Goal: Task Accomplishment & Management: Complete application form

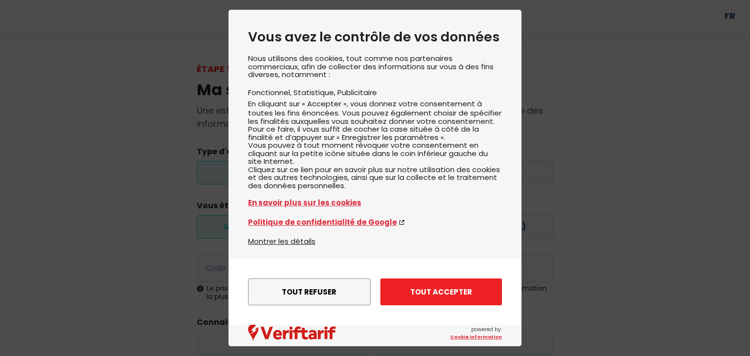
click at [446, 291] on button "Tout accepter" at bounding box center [441, 292] width 122 height 27
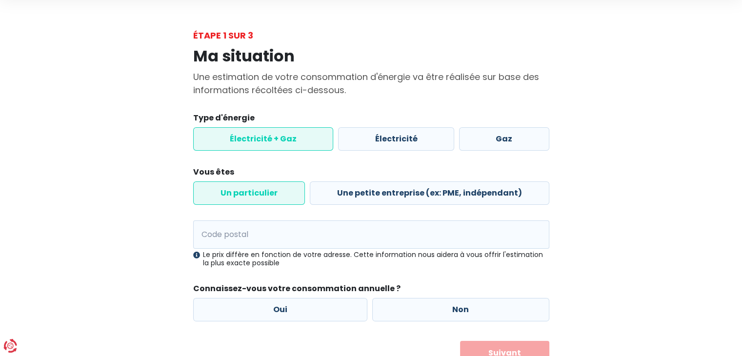
scroll to position [49, 0]
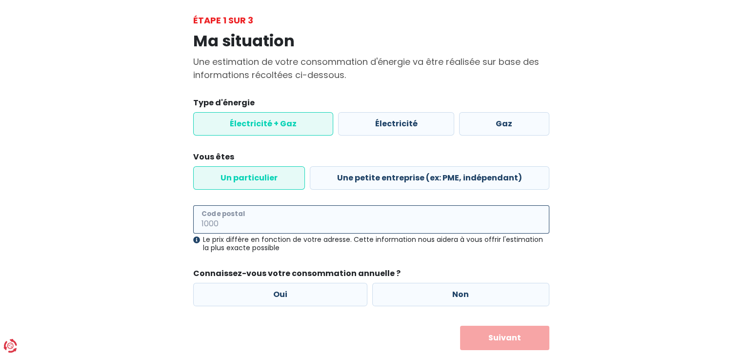
click at [237, 227] on input "Code postal" at bounding box center [371, 219] width 356 height 28
type input "1933"
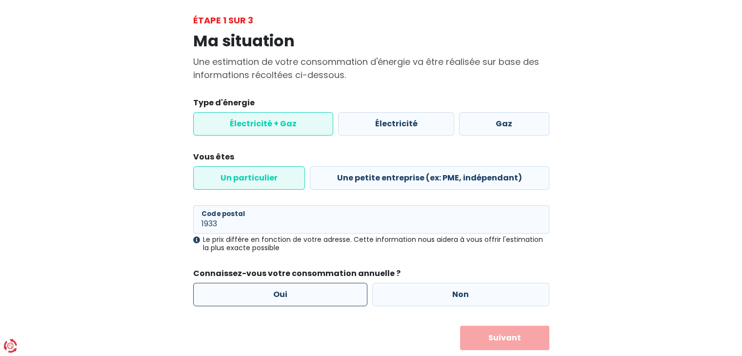
click at [279, 299] on label "Oui" at bounding box center [280, 294] width 175 height 23
click at [279, 299] on input "Oui" at bounding box center [280, 294] width 175 height 23
radio input "true"
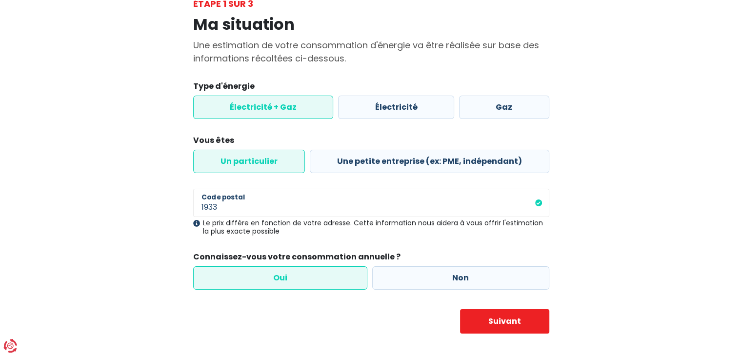
scroll to position [74, 0]
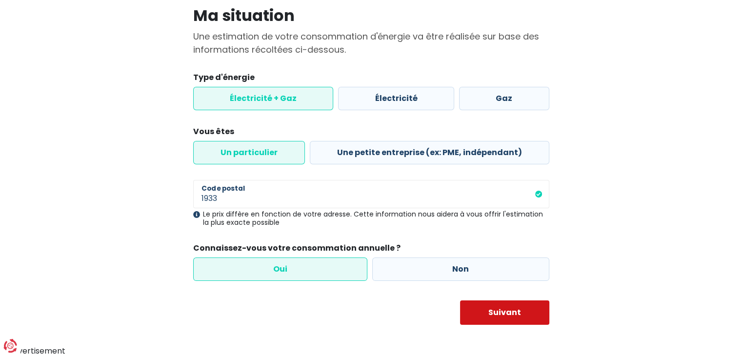
click at [491, 306] on button "Suivant" at bounding box center [504, 313] width 89 height 24
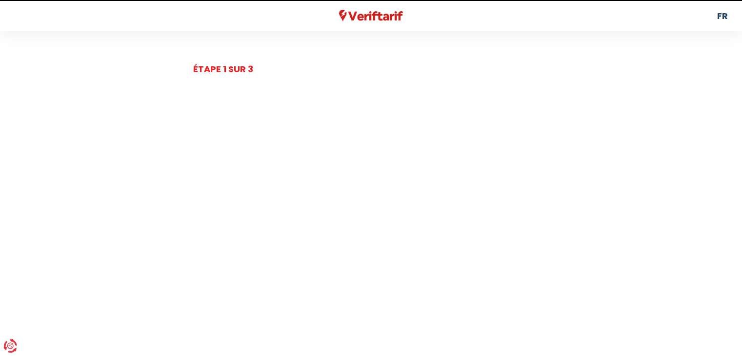
select select
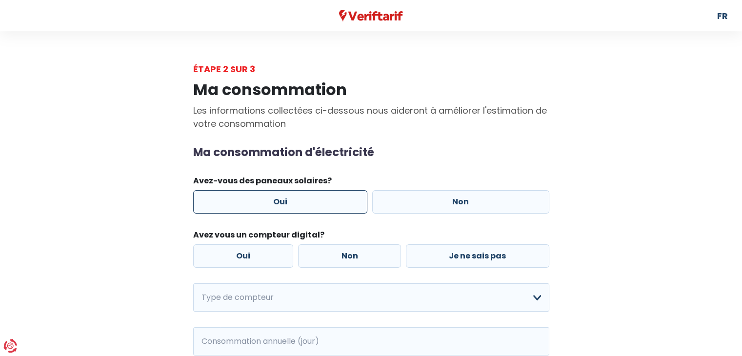
click at [291, 204] on label "Oui" at bounding box center [280, 201] width 175 height 23
click at [291, 204] on input "Oui" at bounding box center [280, 201] width 175 height 23
radio input "true"
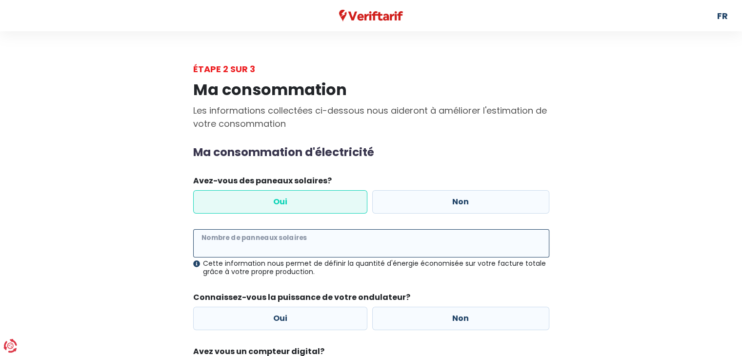
click at [240, 245] on input "Nombre de panneaux solaires" at bounding box center [371, 243] width 356 height 28
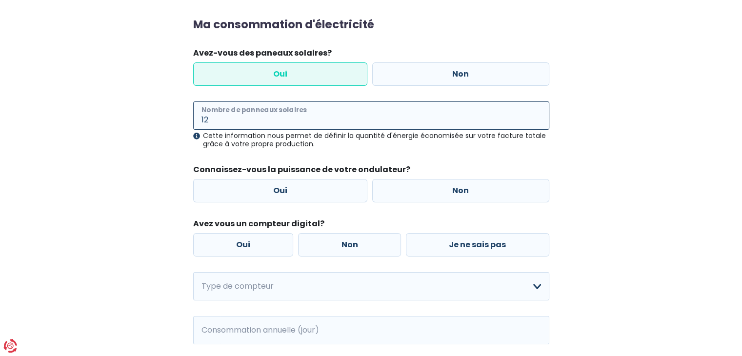
scroll to position [146, 0]
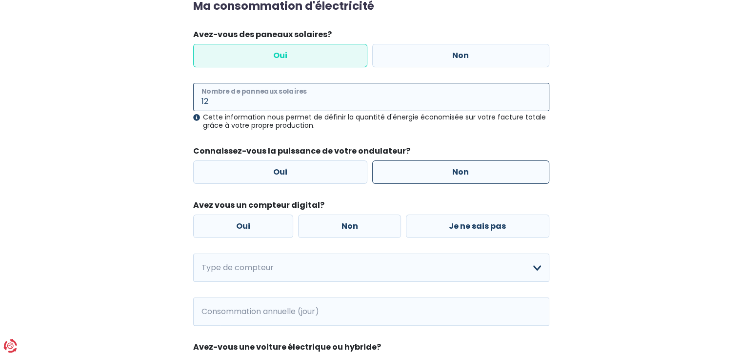
type input "12"
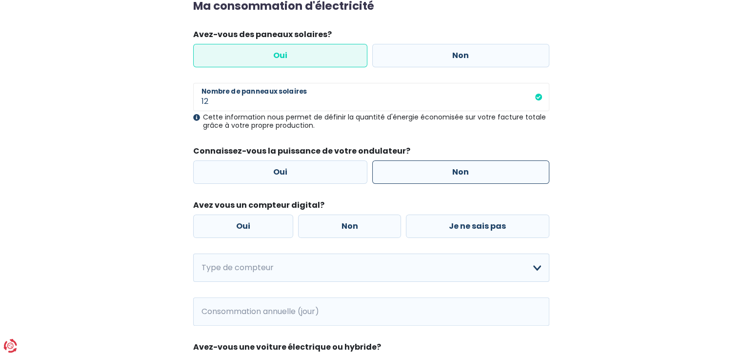
click at [453, 174] on label "Non" at bounding box center [460, 172] width 177 height 23
click at [453, 174] on input "Non" at bounding box center [460, 172] width 177 height 23
radio input "true"
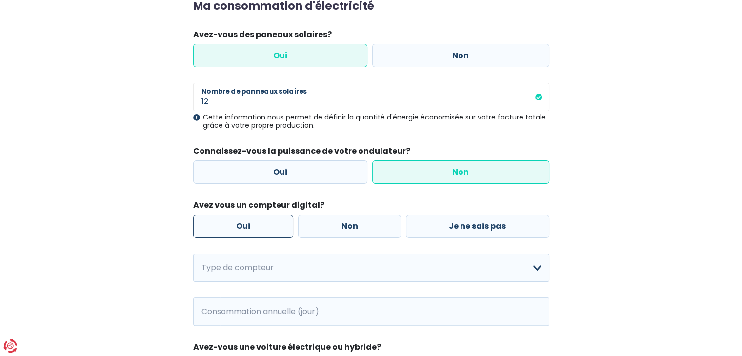
click at [233, 227] on label "Oui" at bounding box center [243, 226] width 101 height 23
click at [233, 227] on input "Oui" at bounding box center [243, 226] width 101 height 23
radio input "true"
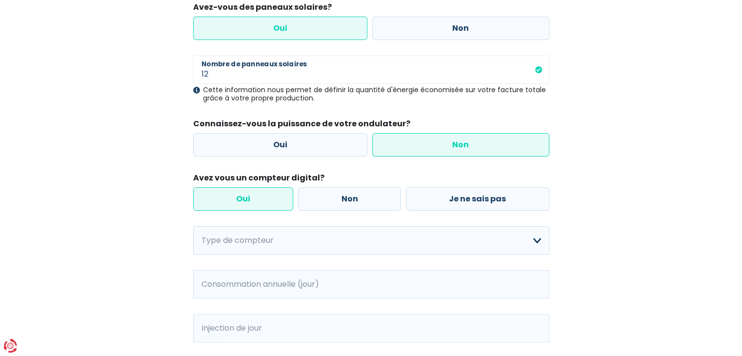
scroll to position [244, 0]
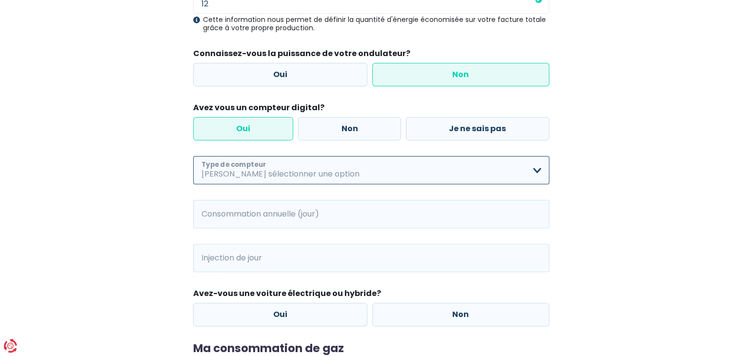
click at [349, 172] on select "Mono-horaire Bi-horaire Mono-horaire + exclusif nuit Bi-horaire + exclusif nuit…" at bounding box center [371, 170] width 356 height 28
select select "day_night_bi_hourly"
click at [193, 156] on select "Mono-horaire Bi-horaire Mono-horaire + exclusif nuit Bi-horaire + exclusif nuit…" at bounding box center [371, 170] width 356 height 28
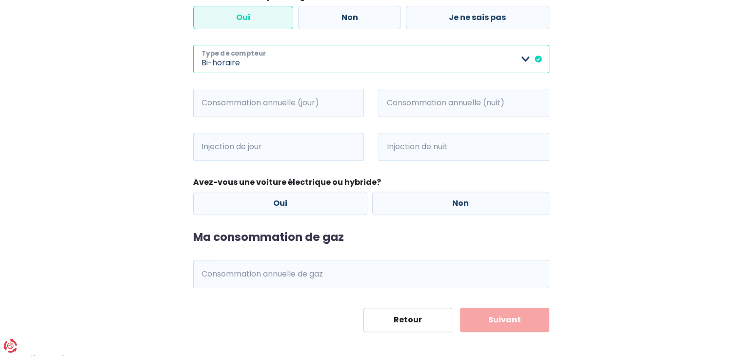
scroll to position [363, 0]
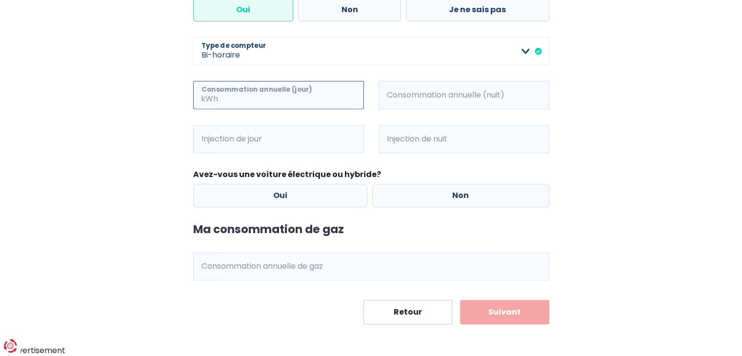
click at [306, 97] on input "Consommation annuelle (jour)" at bounding box center [292, 95] width 144 height 28
type input "1200"
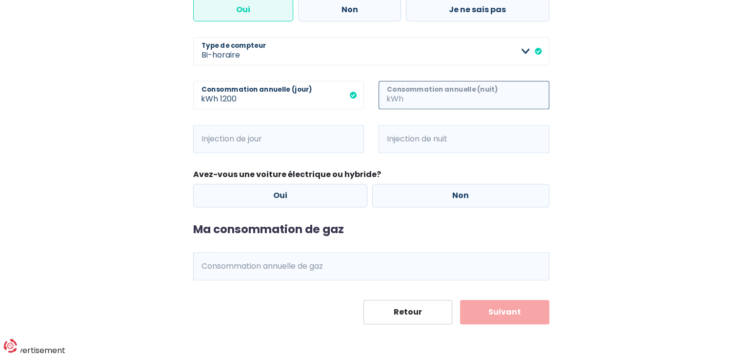
click at [444, 100] on input "Consommation annuelle (nuit)" at bounding box center [478, 95] width 144 height 28
type input "1000"
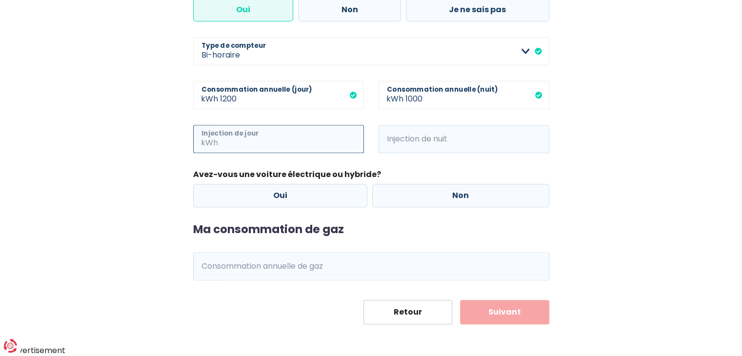
click at [272, 141] on input "Injection de jour" at bounding box center [292, 139] width 144 height 28
type input "1"
click at [428, 149] on input "Injection de nuit" at bounding box center [478, 139] width 144 height 28
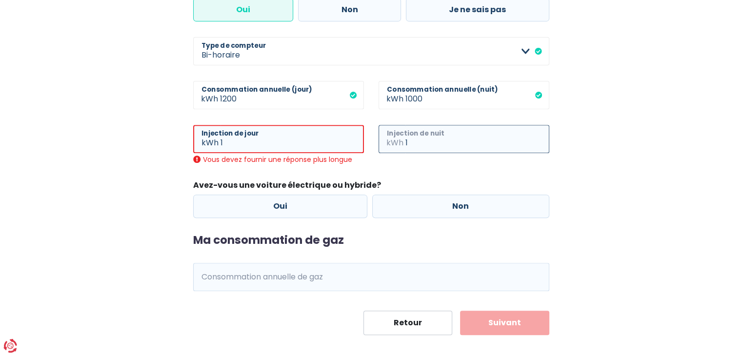
type input "1"
click at [156, 225] on div "Ma consommation Les informations collectées ci-dessous nous aideront à améliore…" at bounding box center [371, 24] width 556 height 623
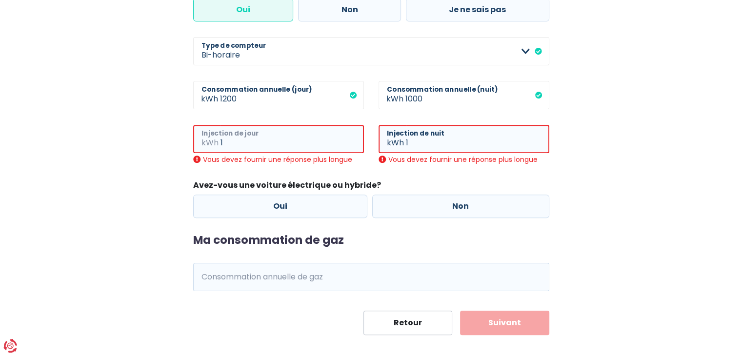
drag, startPoint x: 249, startPoint y: 141, endPoint x: 110, endPoint y: 146, distance: 139.2
click at [110, 146] on div "Ma consommation Les informations collectées ci-dessous nous aideront à améliore…" at bounding box center [371, 24] width 556 height 623
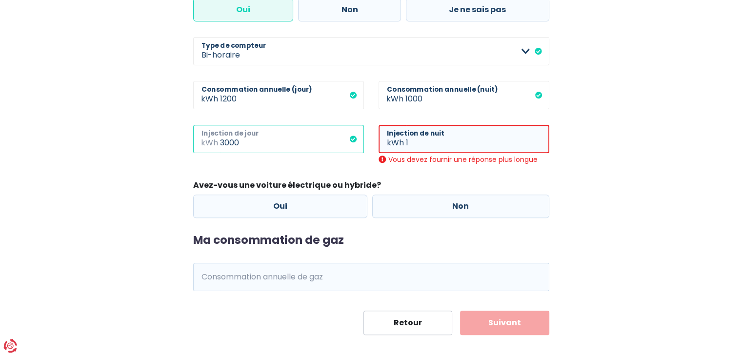
type input "3000"
click at [418, 143] on input "1" at bounding box center [477, 139] width 143 height 28
type input "0"
click at [604, 188] on div "Ma consommation Les informations collectées ci-dessous nous aideront à améliore…" at bounding box center [371, 24] width 556 height 623
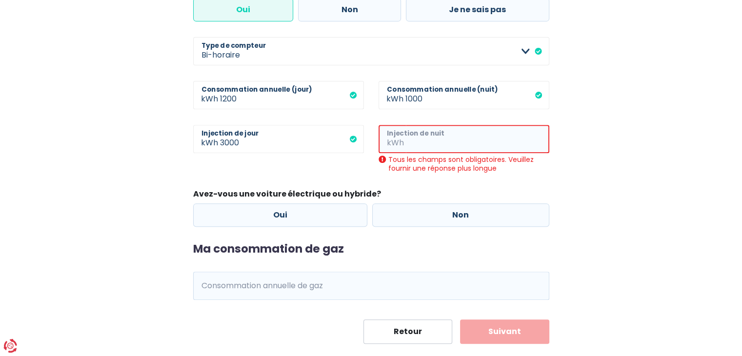
click at [433, 133] on input "Injection de nuit" at bounding box center [477, 139] width 143 height 28
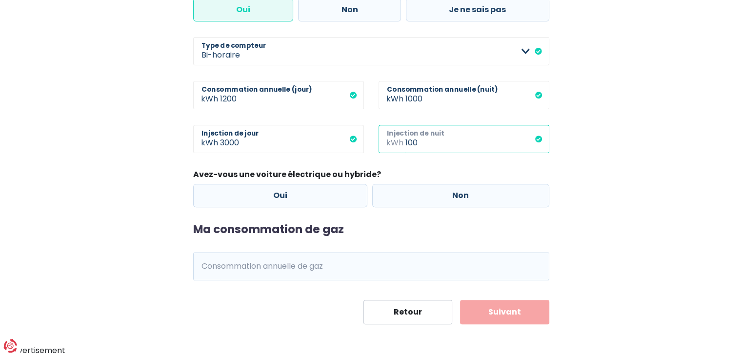
type input "100"
click at [103, 205] on div "Ma consommation Les informations collectées ci-dessous nous aideront à améliore…" at bounding box center [371, 19] width 556 height 612
click at [445, 197] on label "Non" at bounding box center [460, 195] width 177 height 23
click at [445, 197] on input "Non" at bounding box center [460, 195] width 177 height 23
radio input "true"
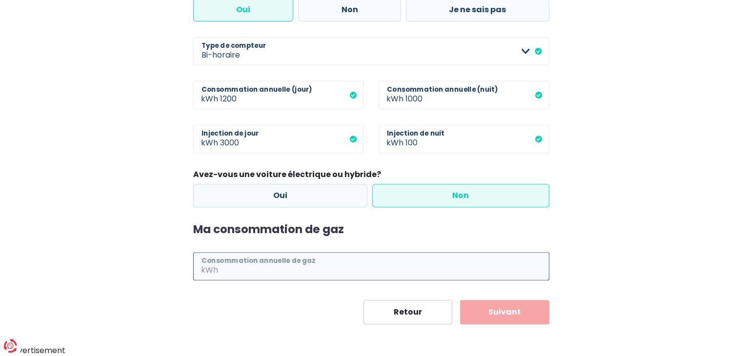
click at [256, 264] on input "Consommation annuelle de gaz" at bounding box center [384, 266] width 329 height 28
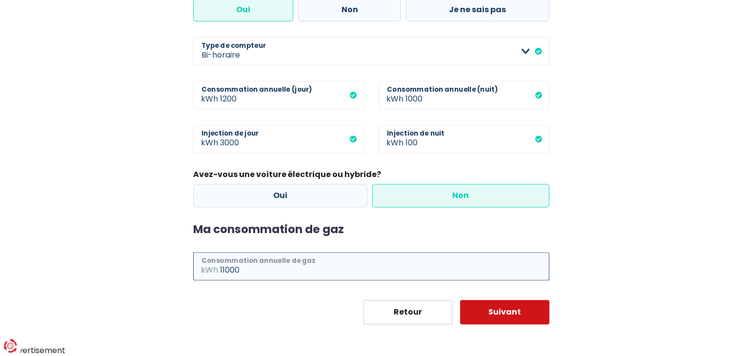
type input "11000"
click at [512, 315] on button "Suivant" at bounding box center [504, 312] width 89 height 24
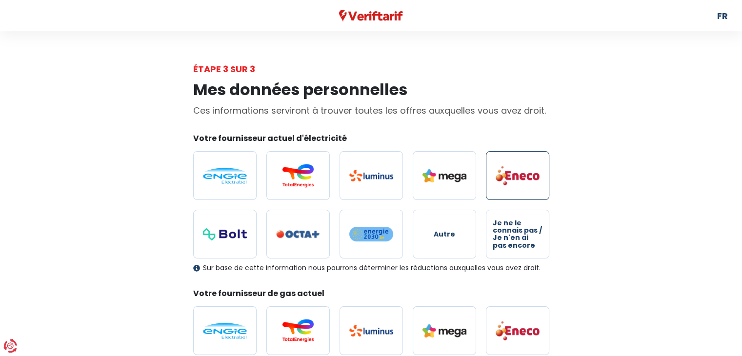
click at [513, 171] on img at bounding box center [518, 175] width 44 height 20
click at [513, 171] on input "radio" at bounding box center [517, 175] width 63 height 49
radio input "true"
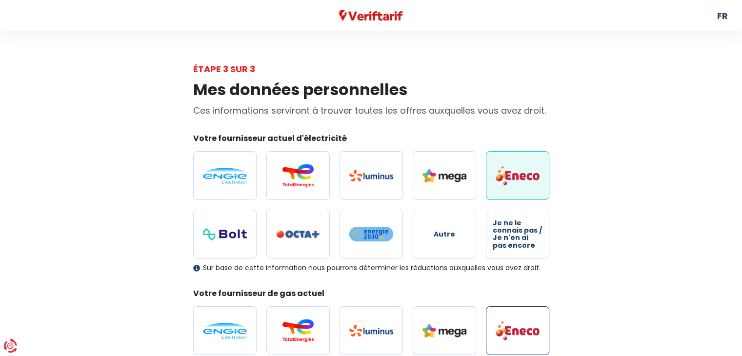
click at [531, 324] on img at bounding box center [518, 331] width 44 height 20
click at [531, 324] on input "radio" at bounding box center [517, 331] width 63 height 49
radio input "true"
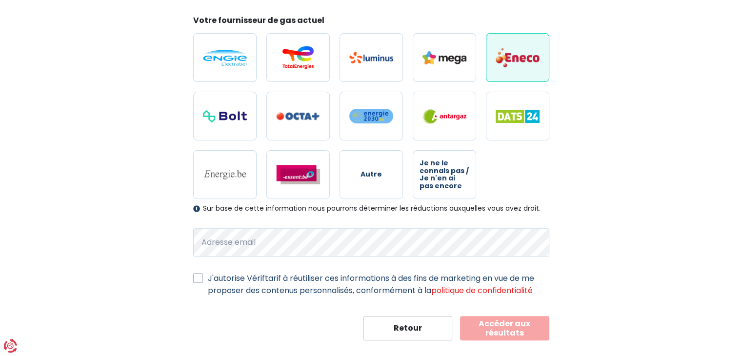
scroll to position [288, 0]
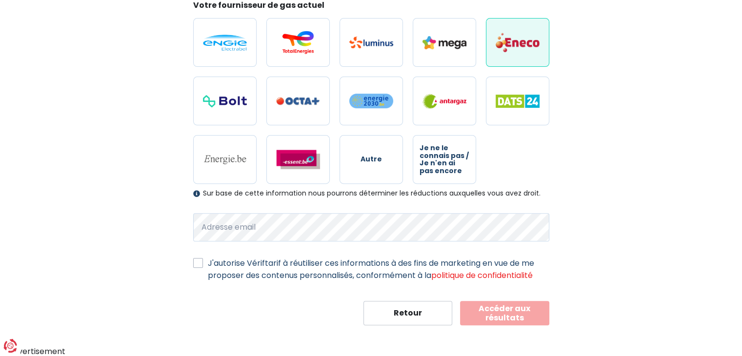
click at [531, 313] on button "Accéder aux résultats" at bounding box center [504, 313] width 89 height 24
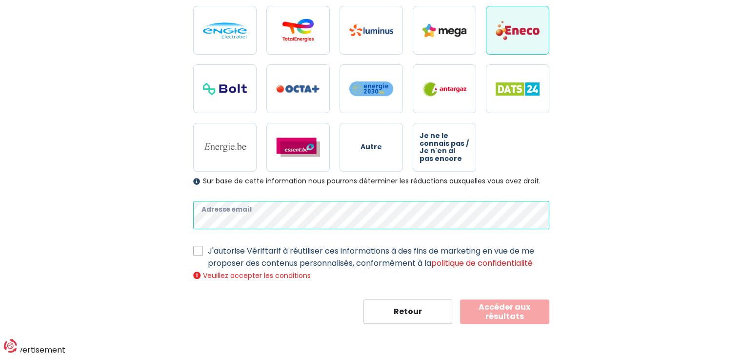
scroll to position [299, 0]
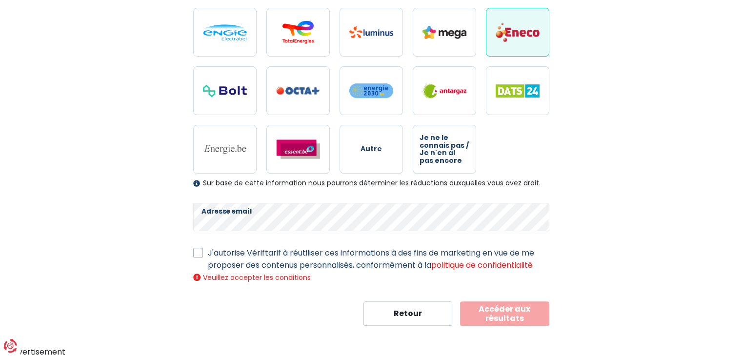
click at [488, 306] on button "Accéder aux résultats" at bounding box center [504, 314] width 89 height 24
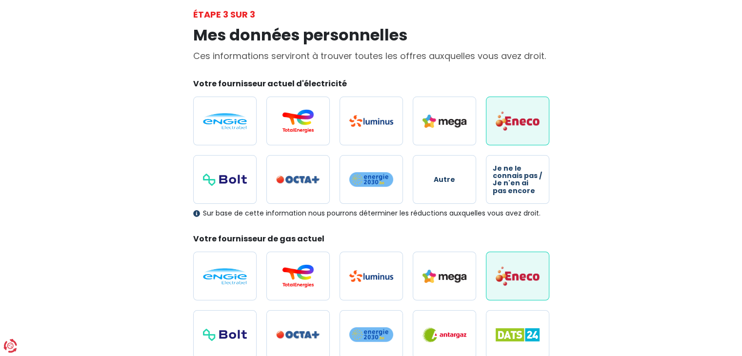
scroll to position [0, 0]
